Goal: Obtain resource: Obtain resource

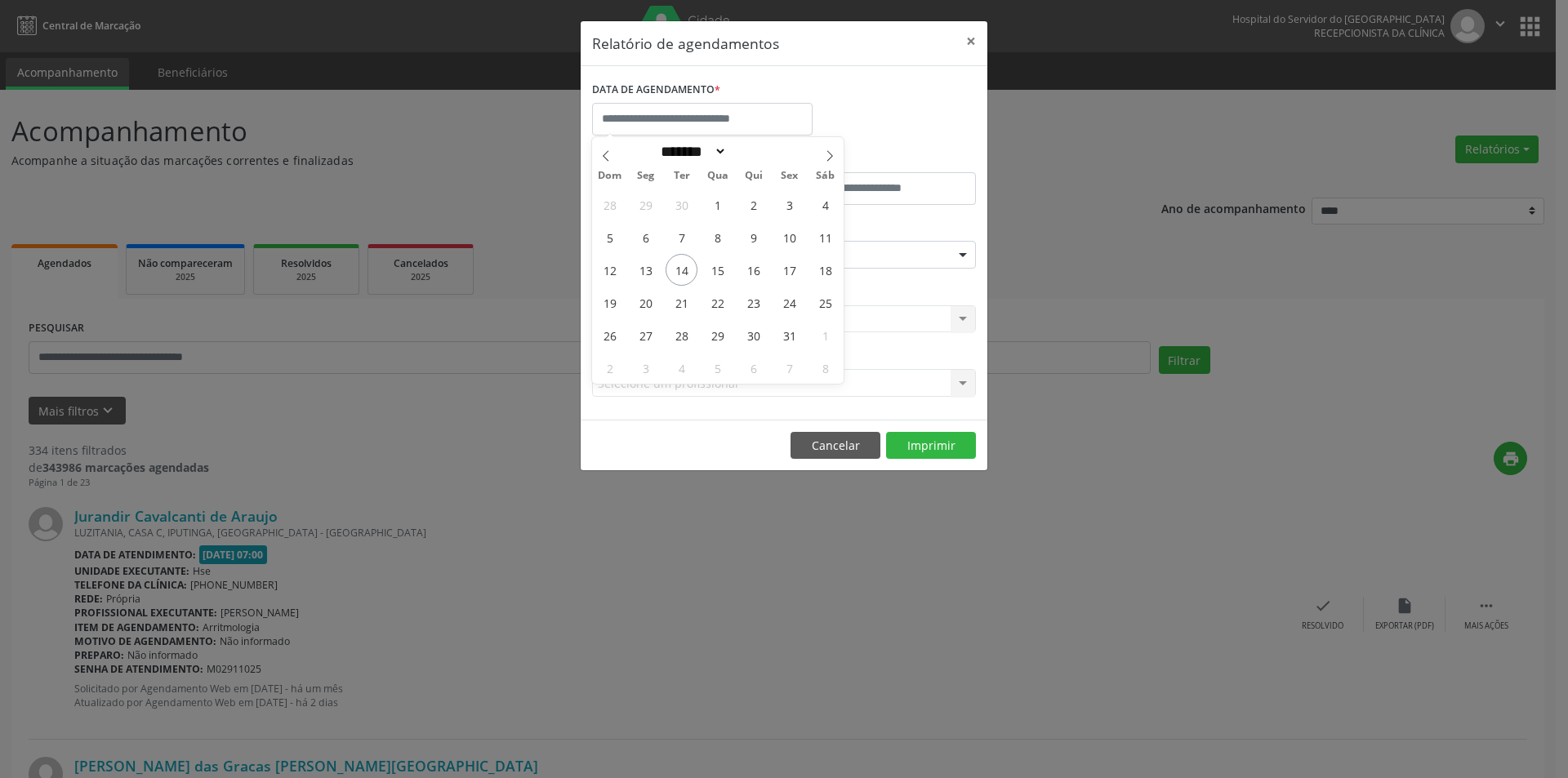
select select "*"
click at [652, 271] on span "13" at bounding box center [645, 270] width 32 height 32
type input "**********"
click at [790, 268] on span "17" at bounding box center [789, 270] width 32 height 32
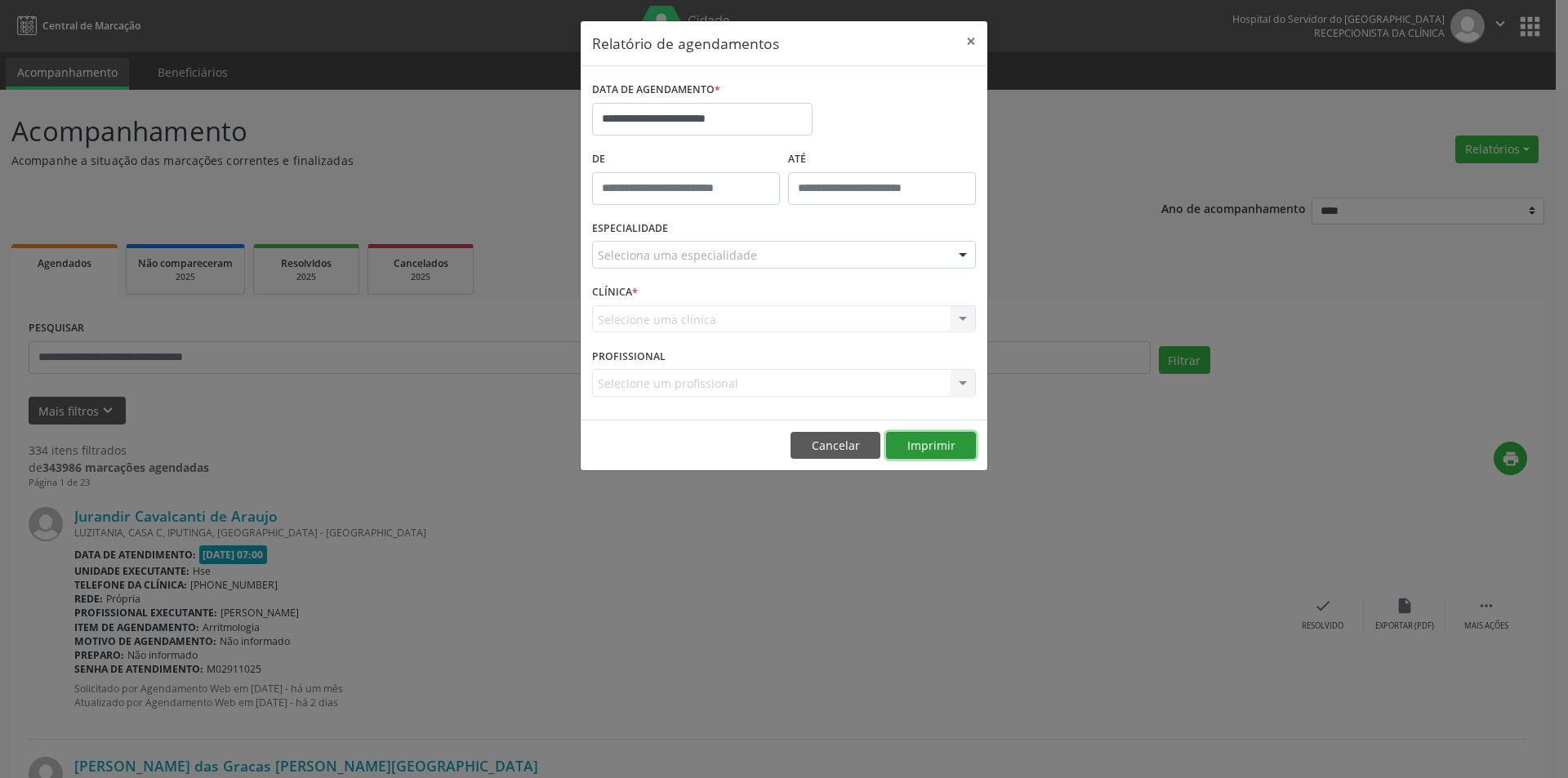
click at [939, 441] on button "Imprimir" at bounding box center [931, 446] width 90 height 28
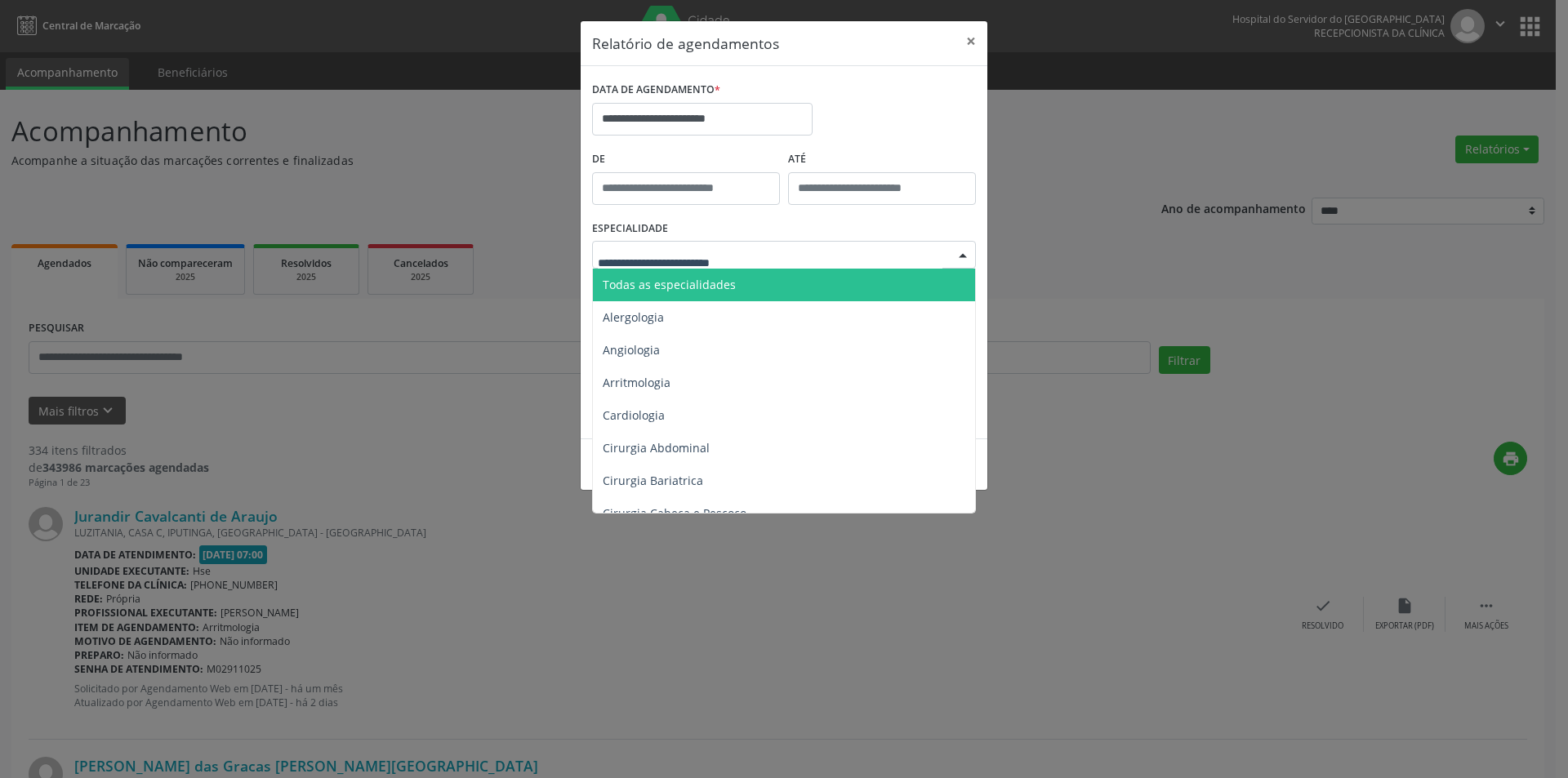
drag, startPoint x: 735, startPoint y: 286, endPoint x: 767, endPoint y: 308, distance: 38.8
click at [736, 286] on span "Todas as especialidades" at bounding box center [786, 285] width 385 height 33
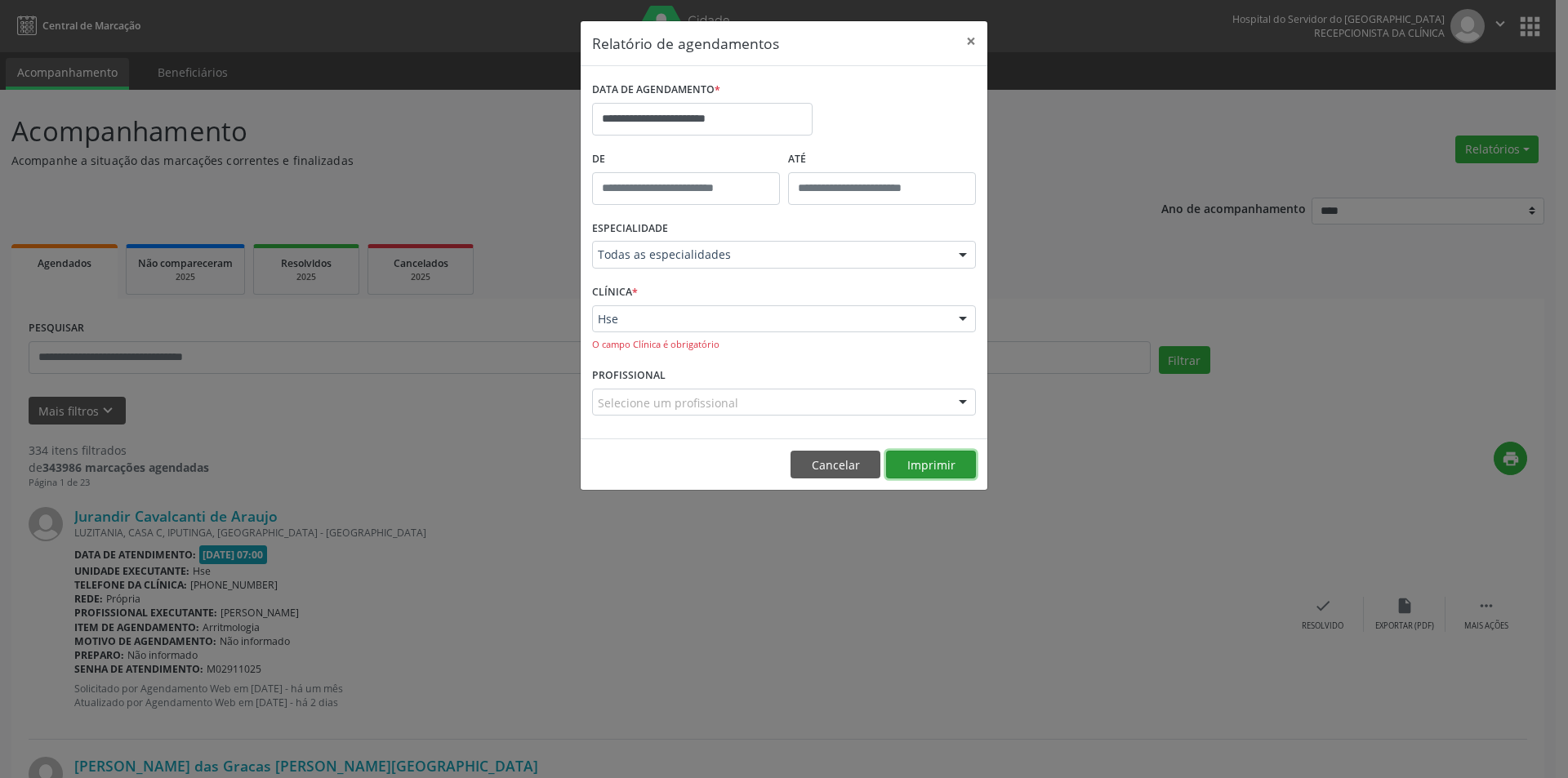
click at [953, 460] on button "Imprimir" at bounding box center [931, 464] width 90 height 28
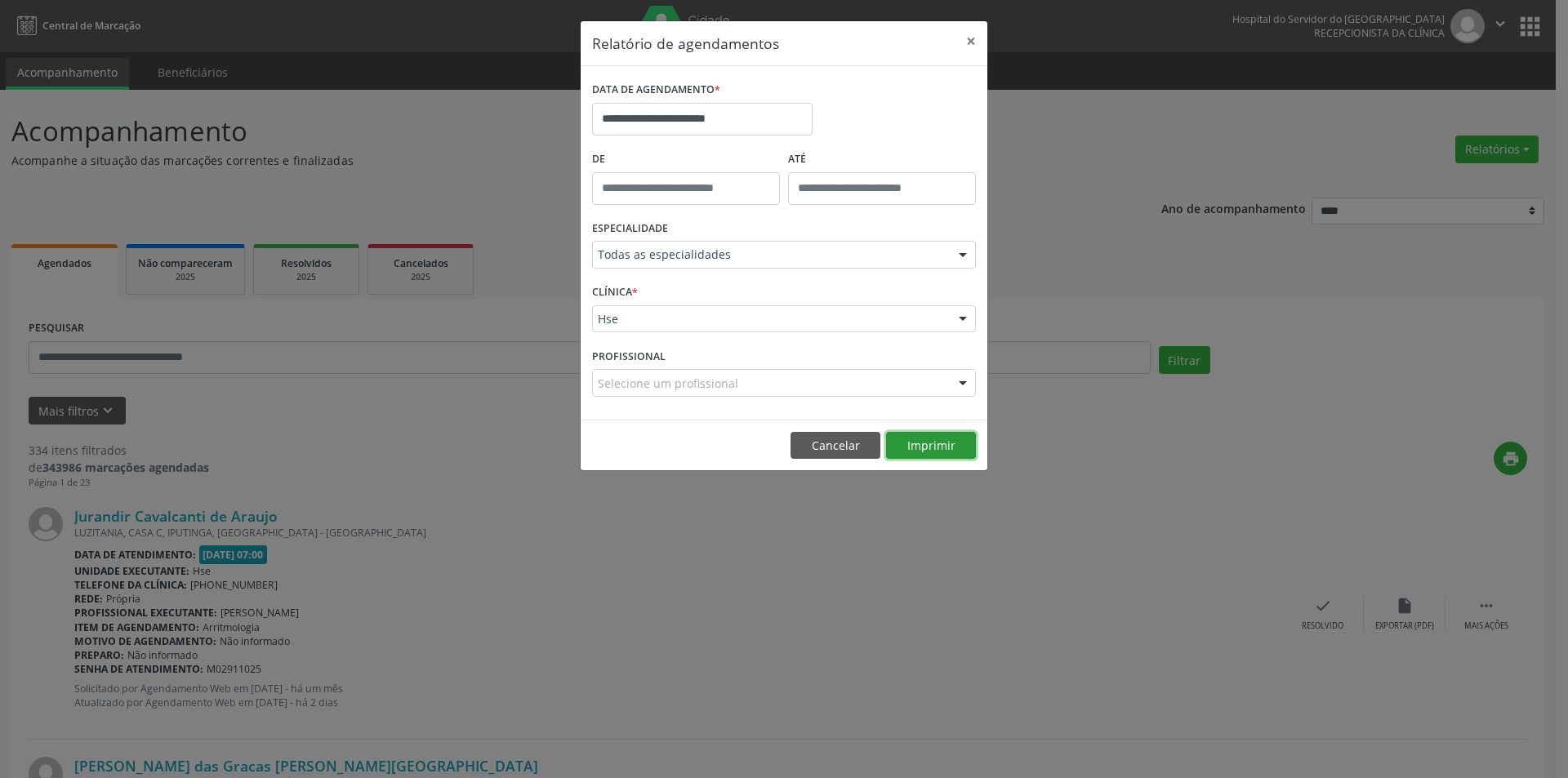
click at [938, 446] on button "Imprimir" at bounding box center [931, 446] width 90 height 28
click at [971, 40] on button "×" at bounding box center [971, 41] width 33 height 40
